Goal: Check status: Check status

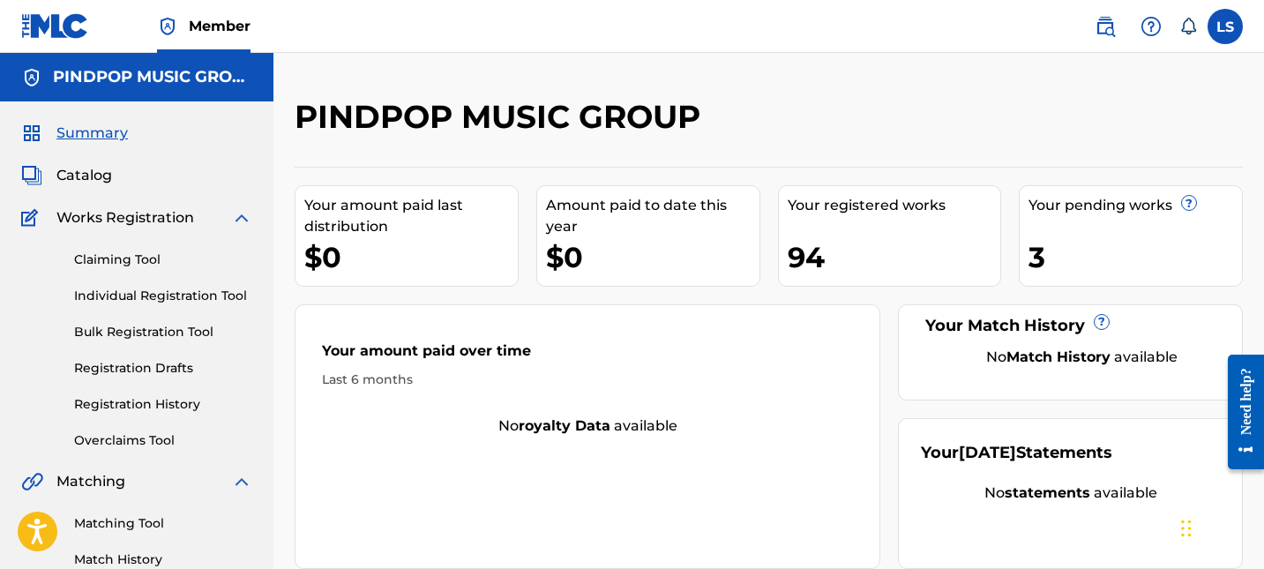
scroll to position [72, 0]
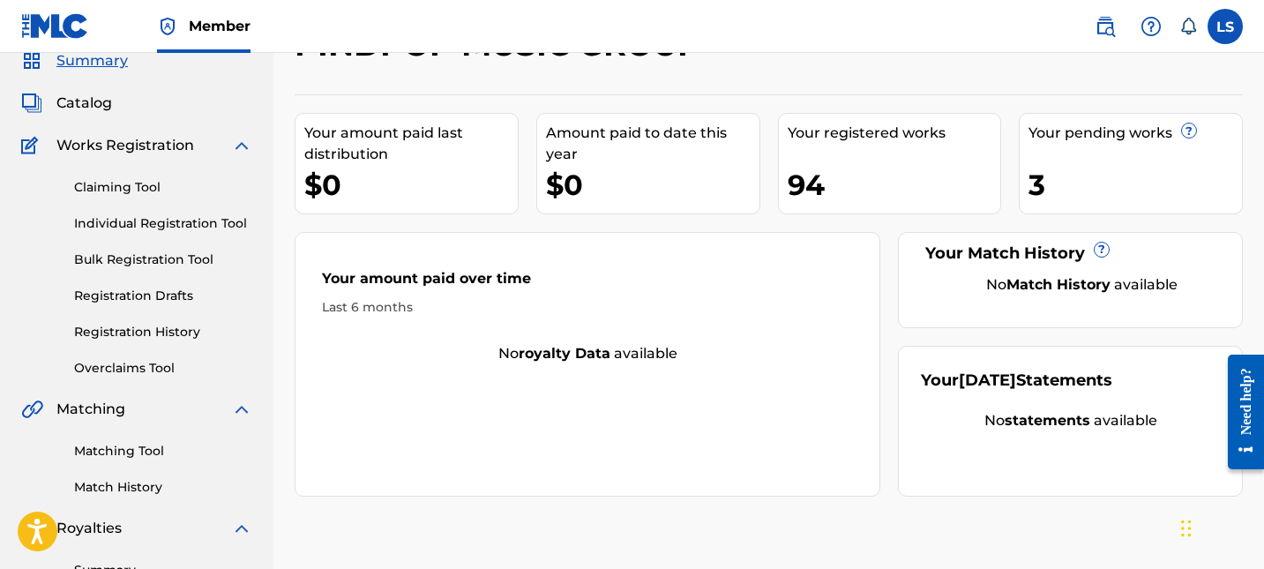
click at [128, 325] on link "Registration History" at bounding box center [163, 332] width 178 height 19
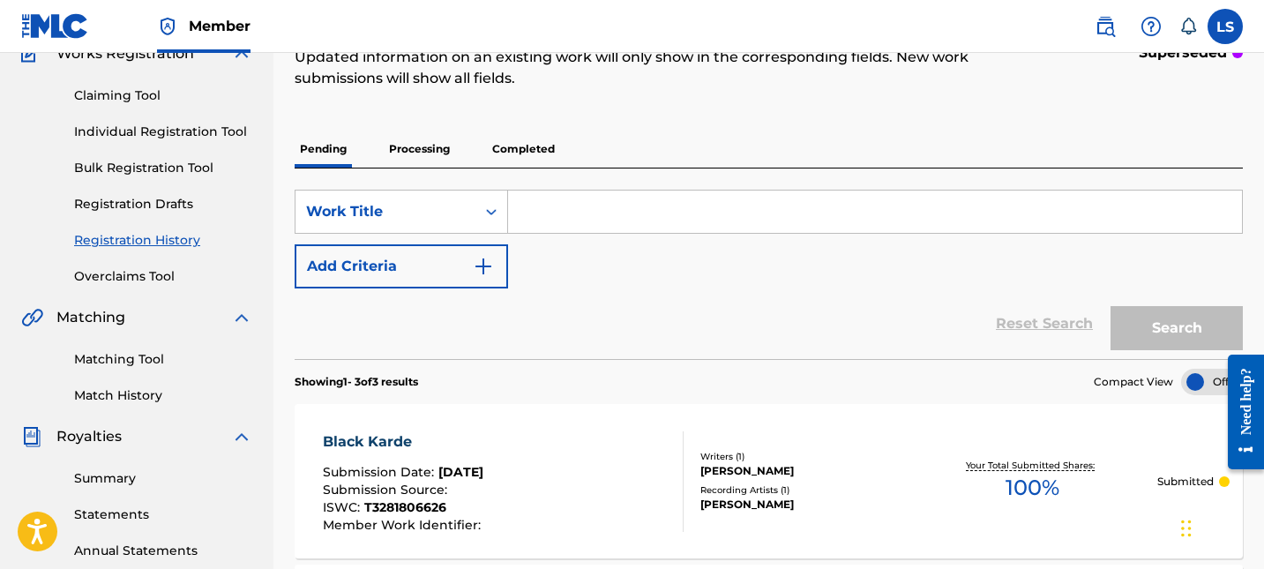
scroll to position [166, 0]
click at [445, 160] on p "Processing" at bounding box center [419, 147] width 71 height 37
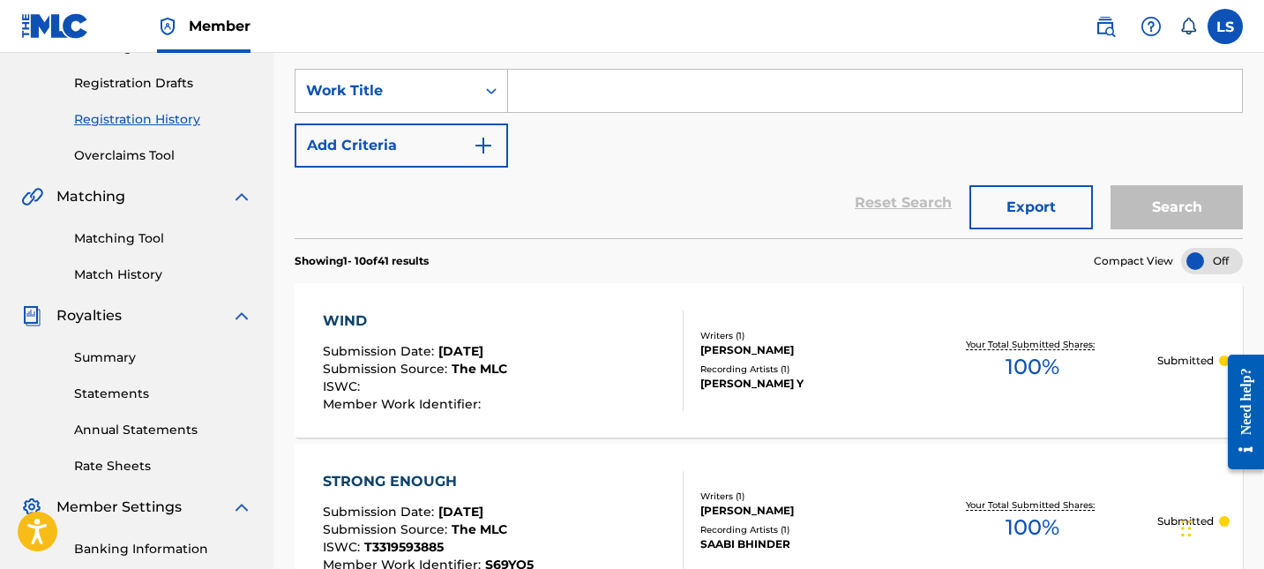
scroll to position [178, 0]
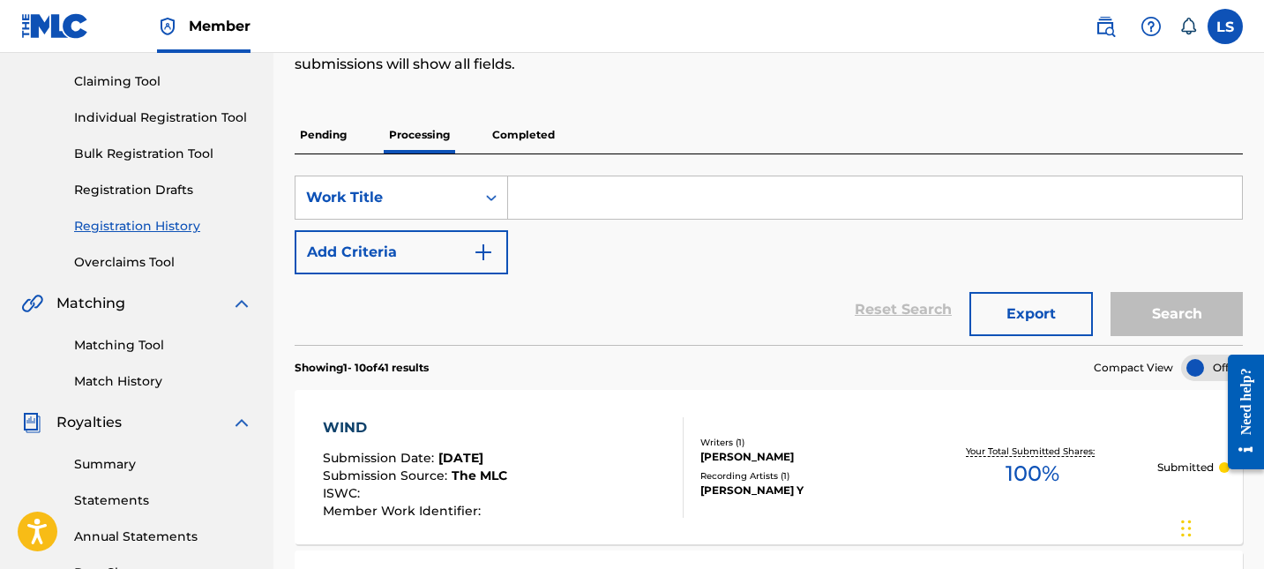
click at [506, 133] on p "Completed" at bounding box center [523, 134] width 73 height 37
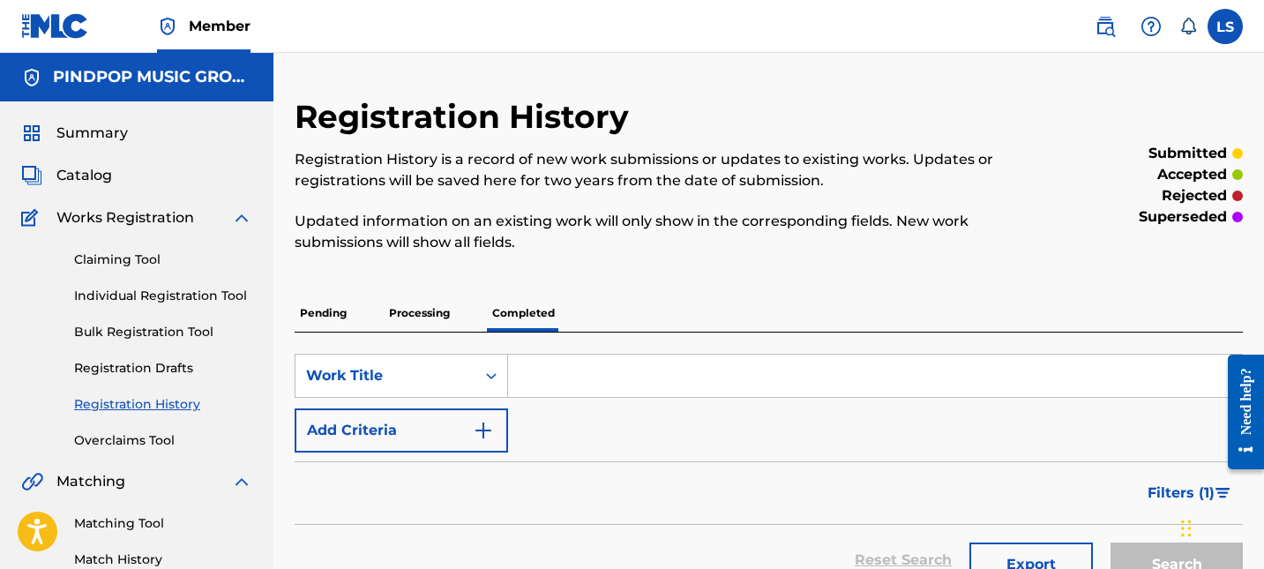
click at [1176, 214] on p "superseded" at bounding box center [1183, 216] width 88 height 21
copy p "superseded"
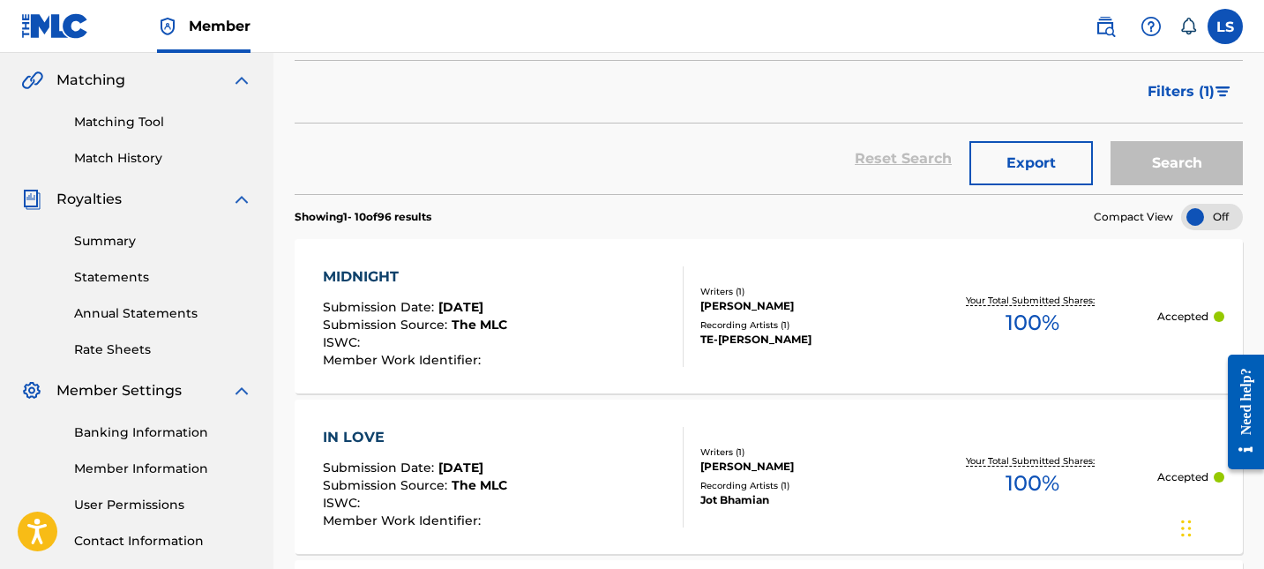
scroll to position [438, 0]
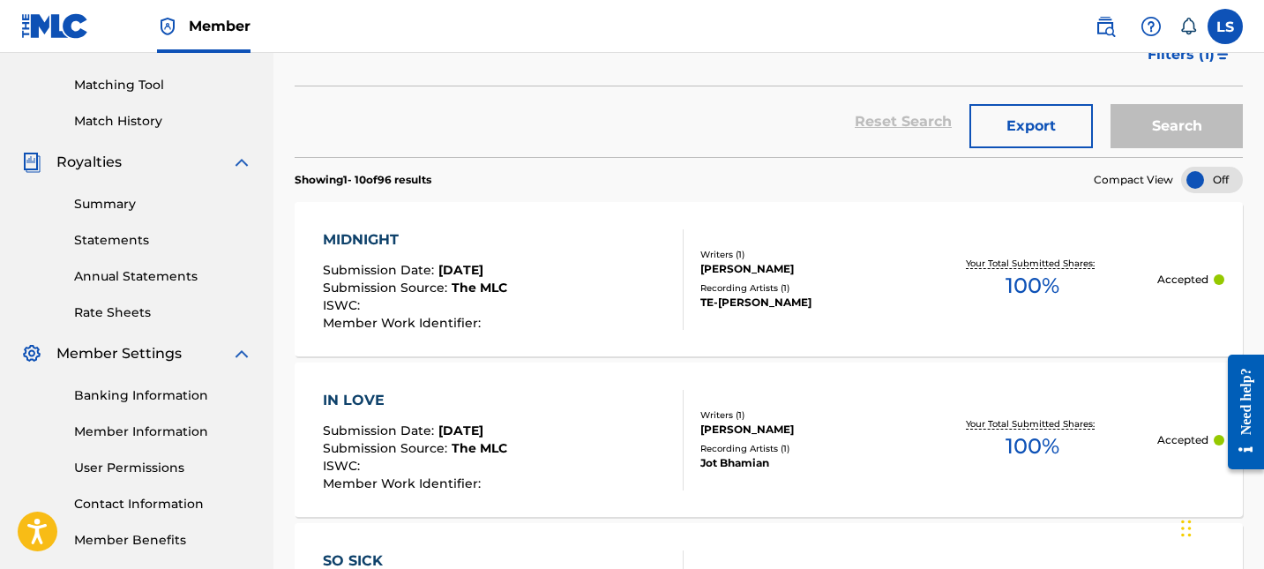
click at [1184, 62] on span "Filters ( 1 )" at bounding box center [1180, 54] width 67 height 21
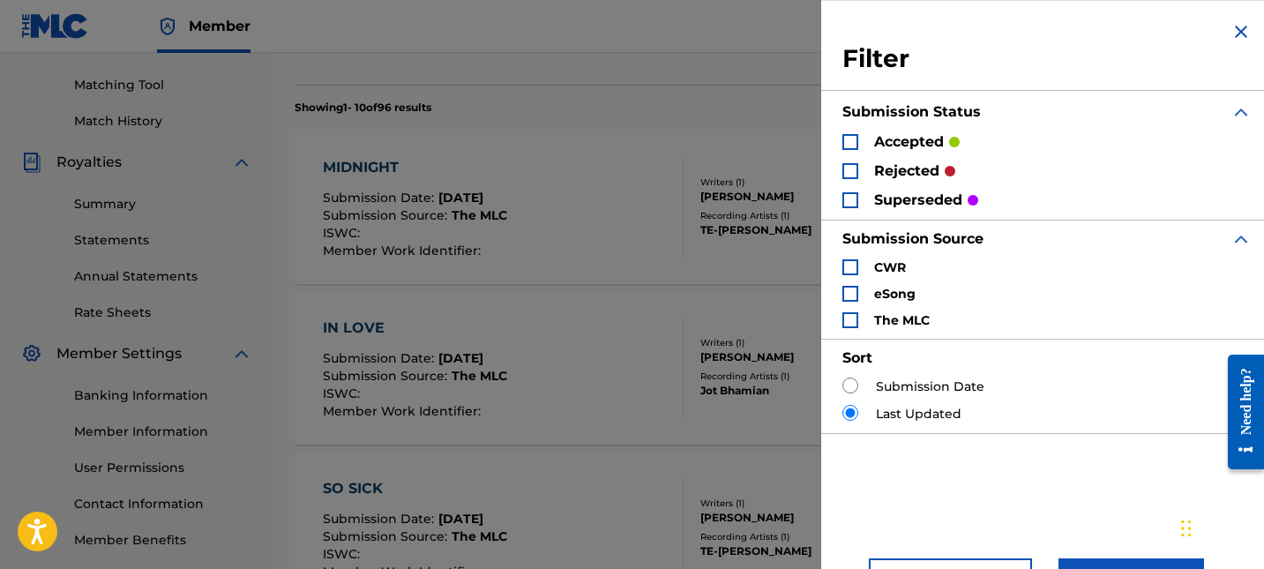
click at [931, 200] on p "superseded" at bounding box center [918, 200] width 88 height 21
click at [856, 204] on div "Search Form" at bounding box center [850, 200] width 16 height 16
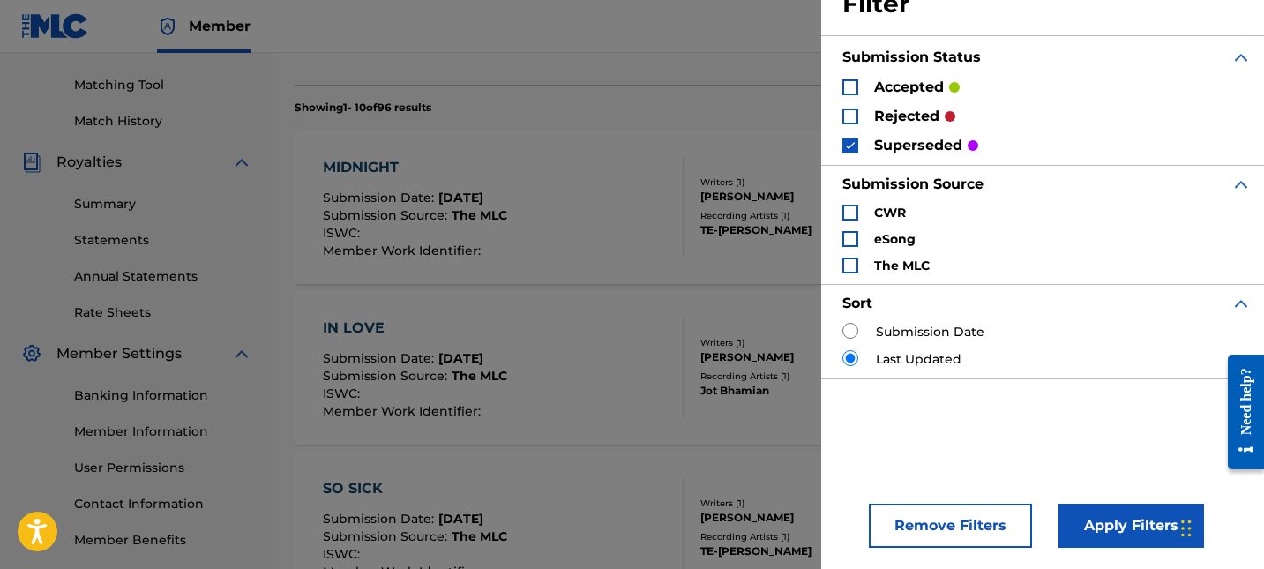
click at [1099, 507] on button "Apply Filters" at bounding box center [1131, 526] width 146 height 44
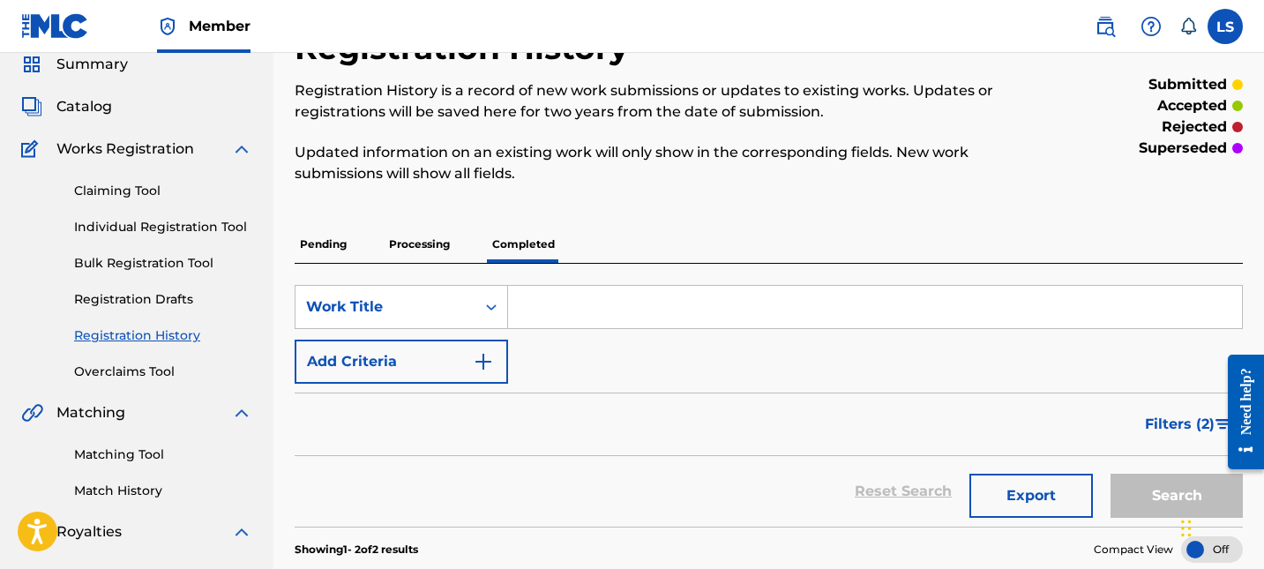
scroll to position [56, 0]
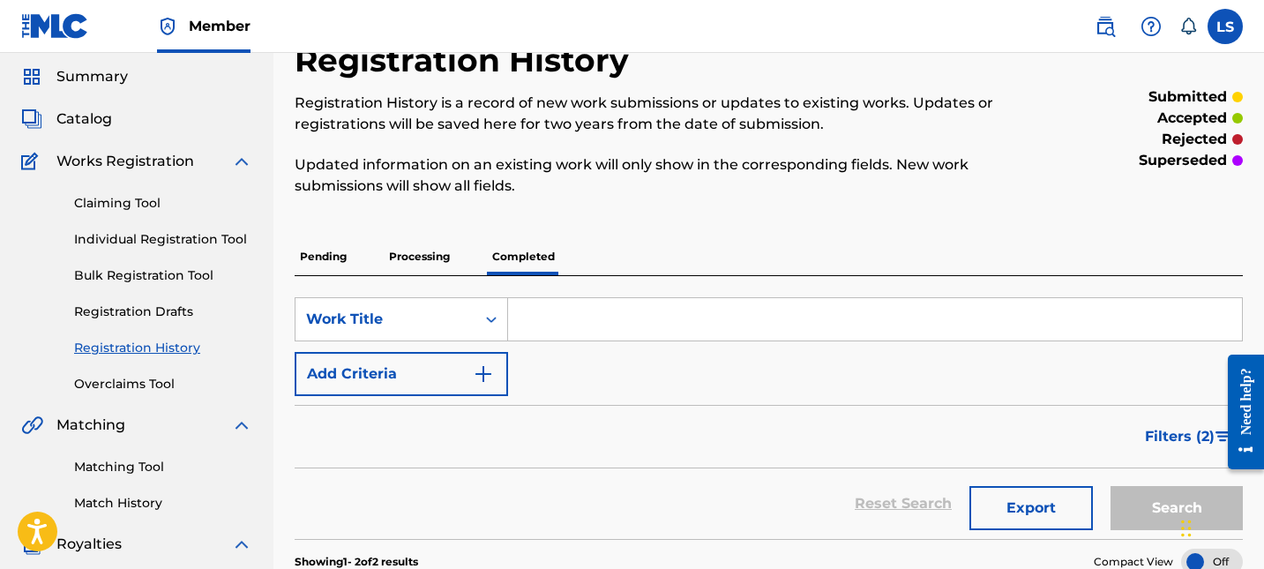
click at [1172, 427] on span "Filters ( 2 )" at bounding box center [1180, 436] width 70 height 21
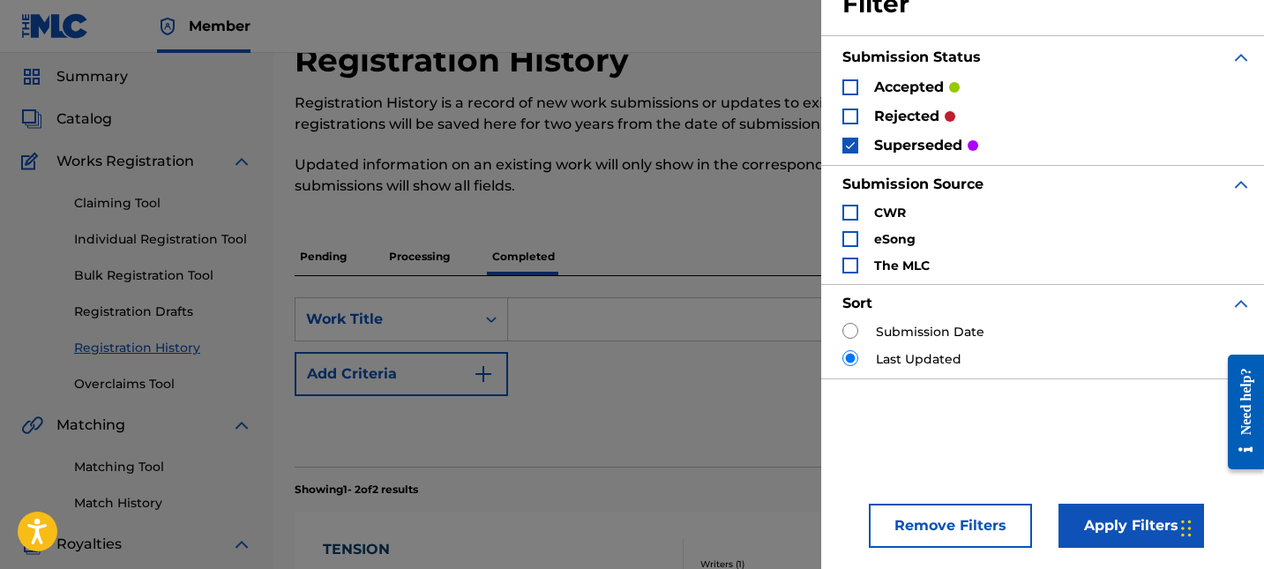
click at [850, 112] on div "Search Form" at bounding box center [850, 116] width 16 height 16
click at [1082, 545] on button "Apply Filters" at bounding box center [1131, 526] width 146 height 44
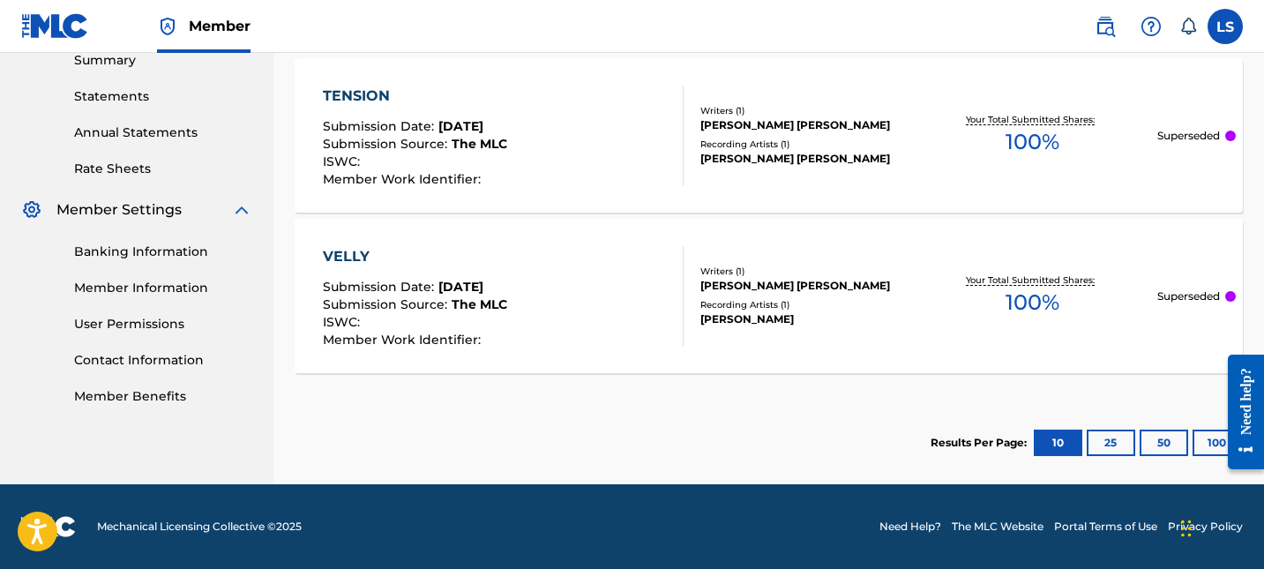
scroll to position [0, 0]
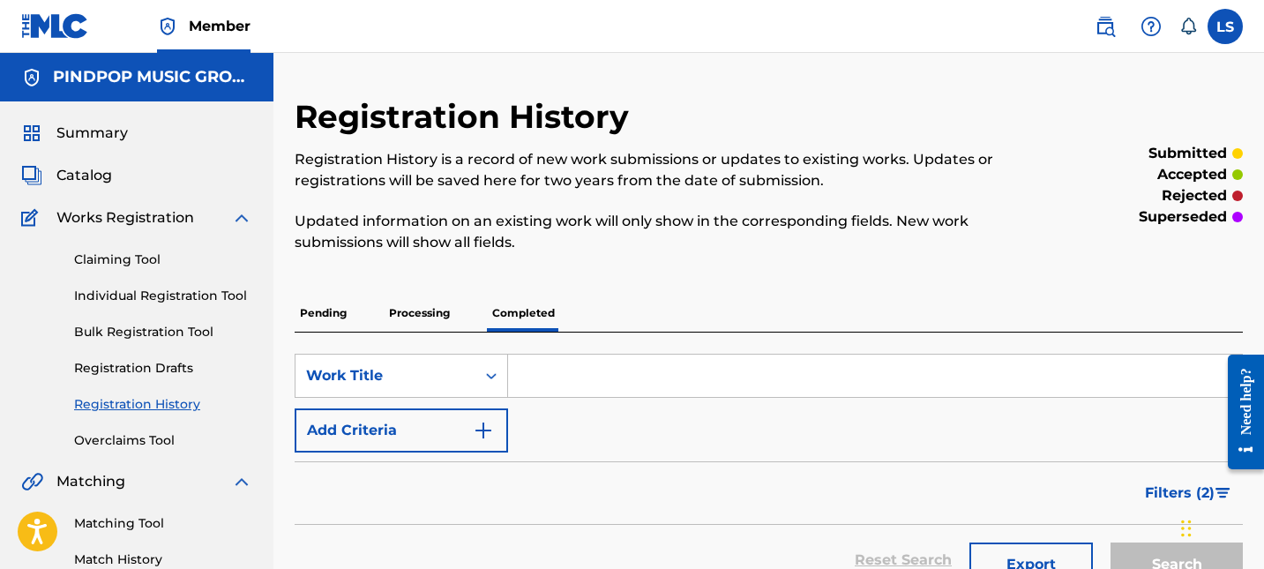
click at [123, 283] on div "Claiming Tool Individual Registration Tool Bulk Registration Tool Registration …" at bounding box center [136, 338] width 231 height 221
click at [123, 303] on link "Individual Registration Tool" at bounding box center [163, 296] width 178 height 19
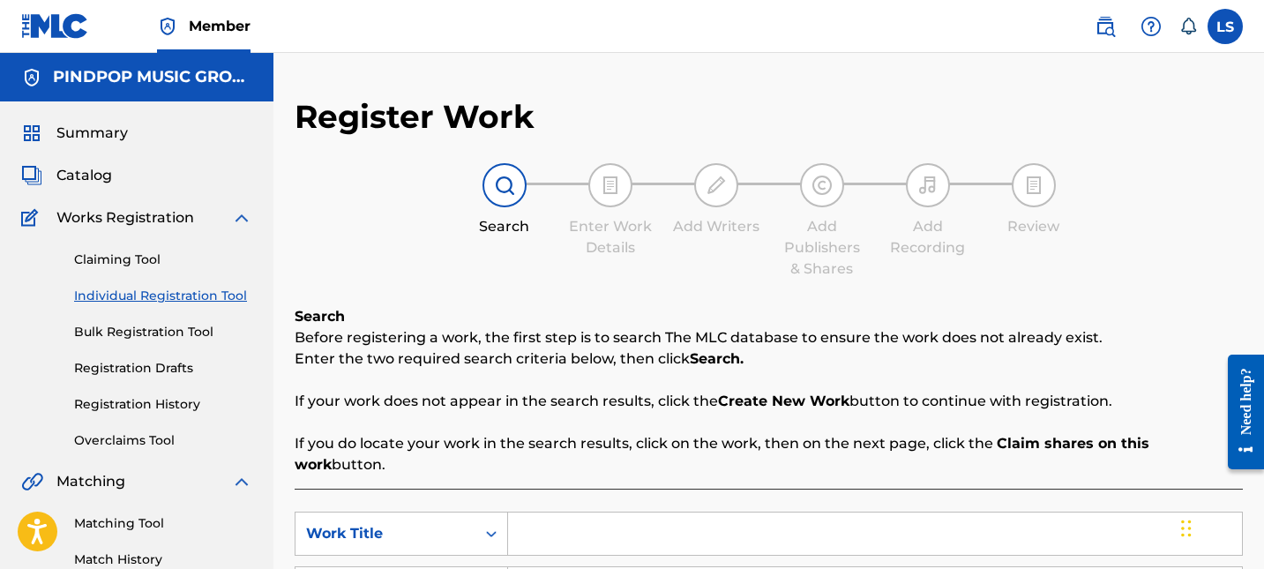
scroll to position [525, 0]
